Goal: Find specific page/section: Find specific page/section

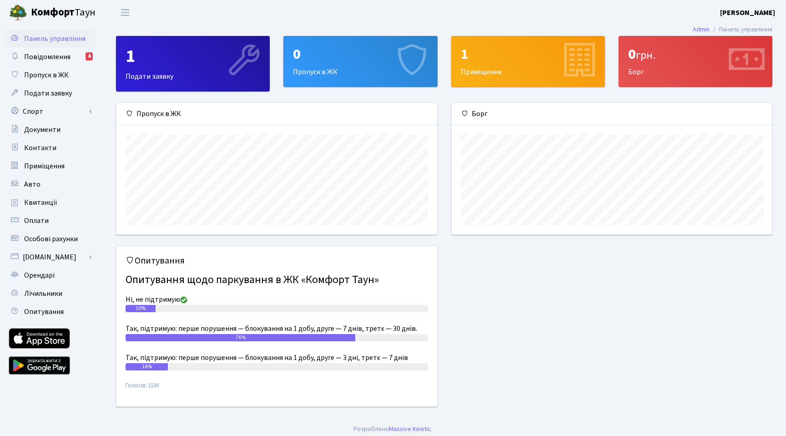
scroll to position [131, 320]
click at [73, 60] on link "Повідомлення 4" at bounding box center [50, 57] width 91 height 18
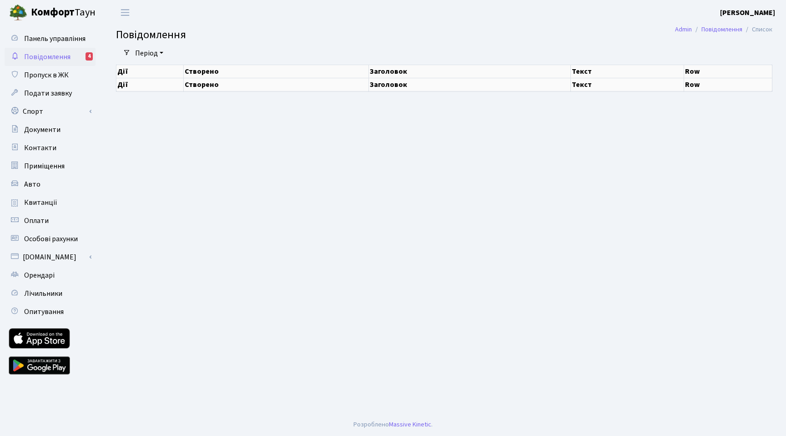
select select "25"
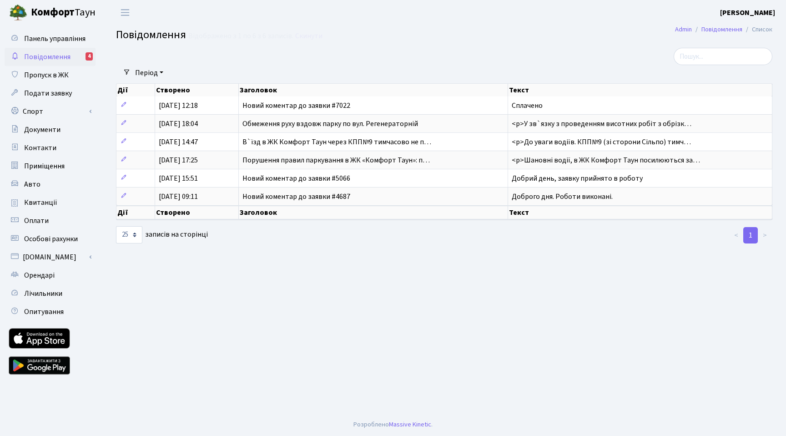
click at [54, 16] on b "Комфорт" at bounding box center [53, 12] width 44 height 15
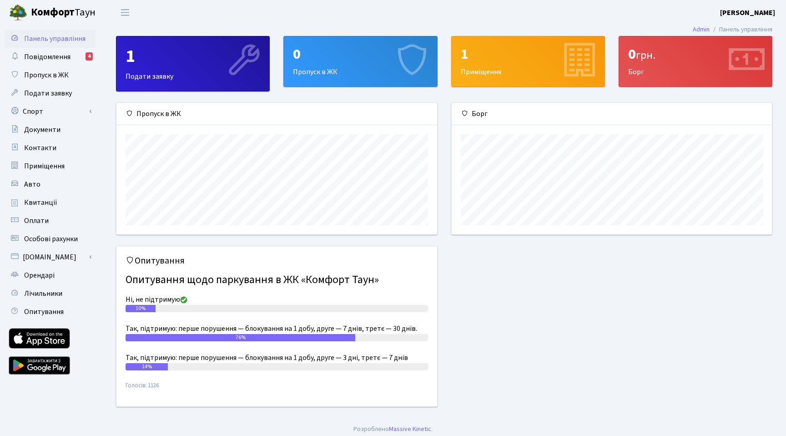
scroll to position [131, 320]
